Goal: Find specific page/section: Find specific page/section

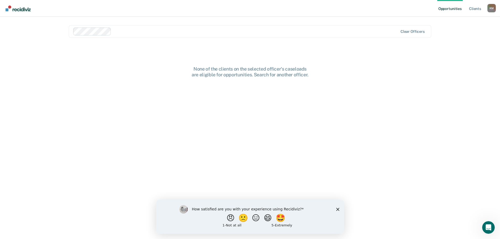
click at [340, 209] on div "How satisfied are you with your experience using Recidiviz? 😠 🙁 😑 😄 🤩 1 - Not a…" at bounding box center [250, 217] width 188 height 34
click at [338, 210] on polygon "Close survey" at bounding box center [337, 209] width 3 height 3
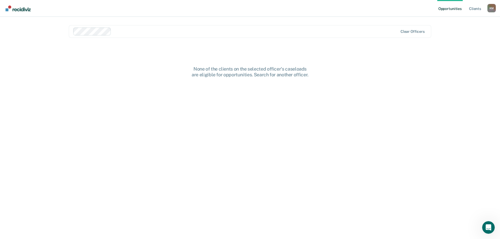
drag, startPoint x: 183, startPoint y: 41, endPoint x: 202, endPoint y: 41, distance: 19.2
click at [183, 41] on main "Clear officers None of the clients on the selected officer's caseloads are elig…" at bounding box center [250, 122] width 375 height 210
click at [474, 9] on link "Client s" at bounding box center [475, 8] width 14 height 17
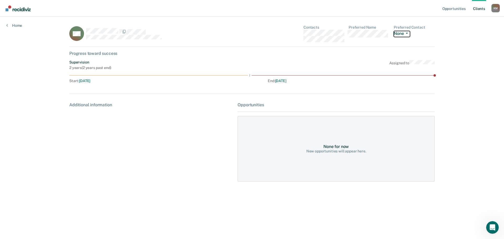
click at [407, 33] on icon "button" at bounding box center [407, 33] width 2 height 1
click at [378, 22] on main "MC Contacts Preferred Name Preferred Contact None Call Text Email None Progress…" at bounding box center [252, 122] width 378 height 210
click at [498, 7] on div "K M" at bounding box center [496, 8] width 8 height 8
click at [463, 21] on link "Profile" at bounding box center [475, 21] width 42 height 4
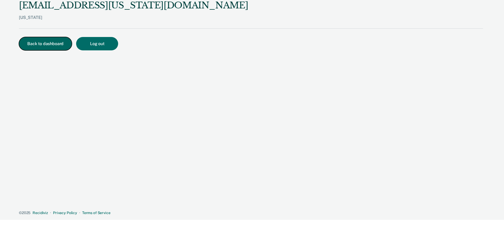
click at [53, 44] on button "Back to dashboard" at bounding box center [45, 43] width 53 height 13
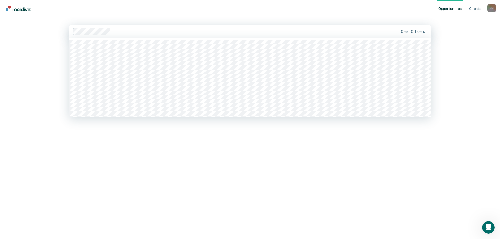
click at [113, 37] on div "Clear officers" at bounding box center [250, 31] width 363 height 13
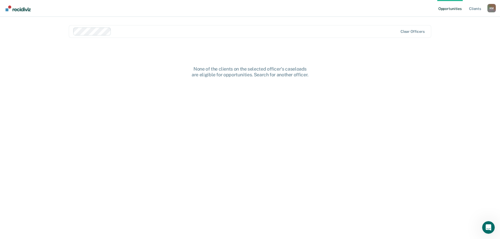
click at [242, 158] on div "None of the clients on the selected officer's caseloads are eligible for opport…" at bounding box center [250, 156] width 363 height 180
